Goal: Ask a question

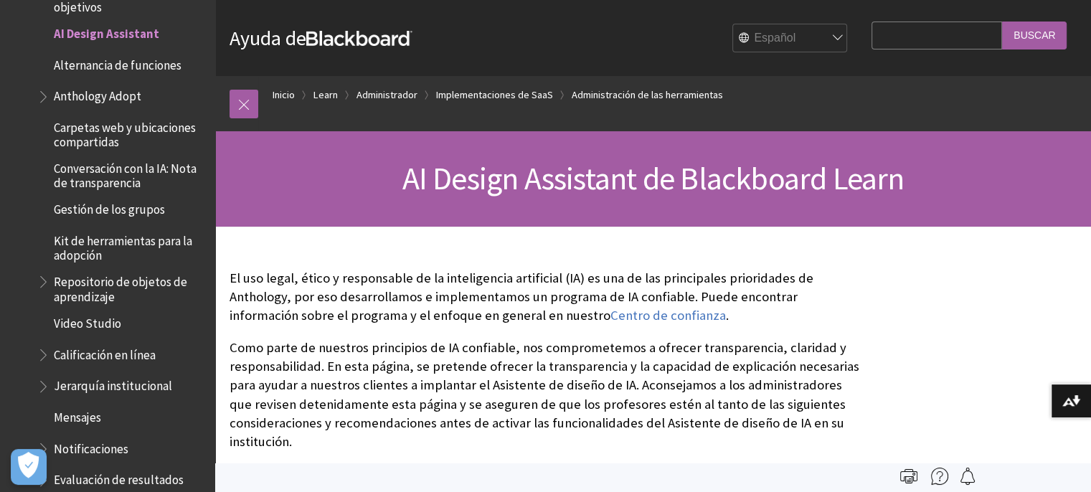
click at [966, 38] on input "Search Query" at bounding box center [936, 36] width 130 height 28
type input "elabora un folleto sobre los conceptos principales de la comunicacion digital"
click at [1002, 22] on input "Buscar" at bounding box center [1034, 36] width 65 height 28
